Goal: Task Accomplishment & Management: Use online tool/utility

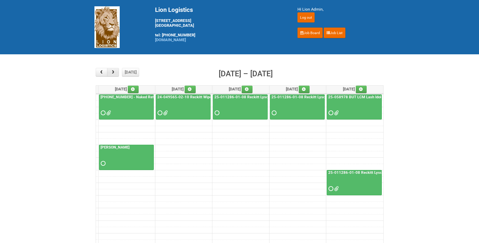
click at [115, 73] on span "button" at bounding box center [113, 72] width 5 height 4
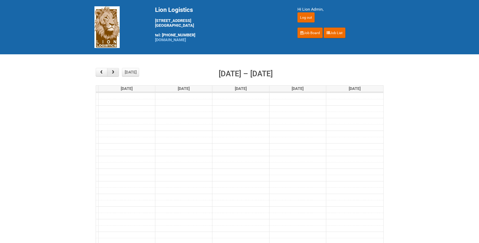
click at [115, 73] on span "button" at bounding box center [113, 72] width 5 height 4
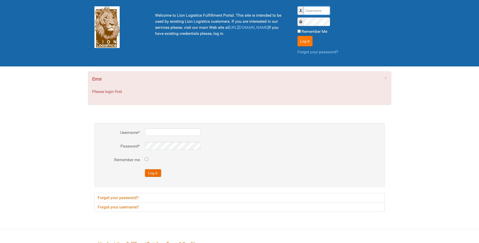
type input "lion"
click at [304, 38] on button "Log in" at bounding box center [304, 41] width 15 height 11
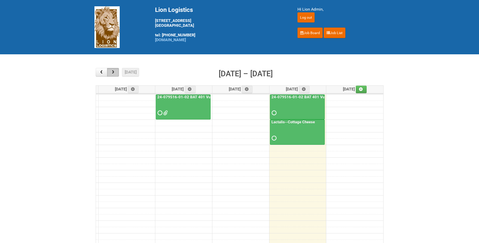
click at [115, 73] on span "button" at bounding box center [113, 72] width 5 height 4
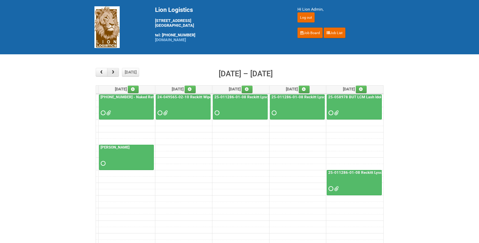
click at [115, 73] on span "button" at bounding box center [113, 72] width 5 height 4
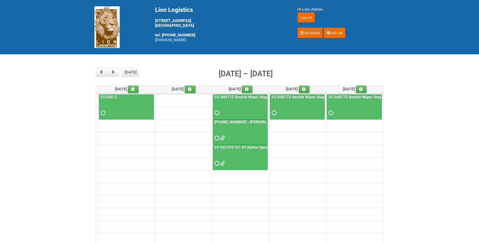
click at [258, 124] on div "25-061653-01 - Kiehl's UFC CUT US" at bounding box center [240, 131] width 54 height 22
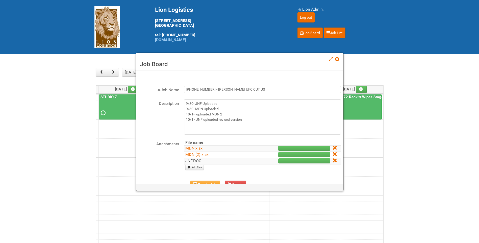
click at [189, 162] on link "JNF.DOC" at bounding box center [193, 160] width 16 height 5
drag, startPoint x: 338, startPoint y: 60, endPoint x: 147, endPoint y: 29, distance: 192.9
click at [338, 60] on span at bounding box center [337, 59] width 4 height 4
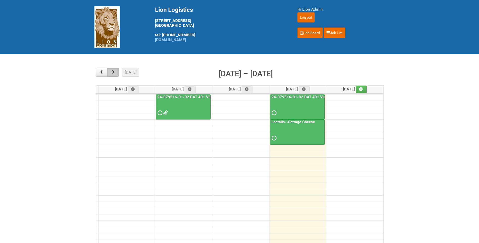
click at [113, 72] on span "button" at bounding box center [113, 72] width 5 height 4
